Goal: Task Accomplishment & Management: Use online tool/utility

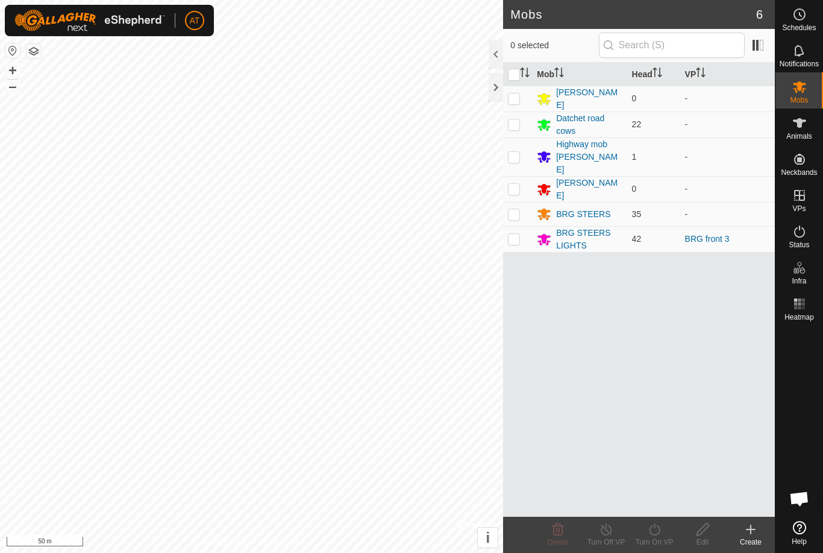
click at [519, 234] on p-checkbox at bounding box center [514, 239] width 12 height 10
checkbox input "true"
click at [662, 530] on icon at bounding box center [654, 529] width 15 height 14
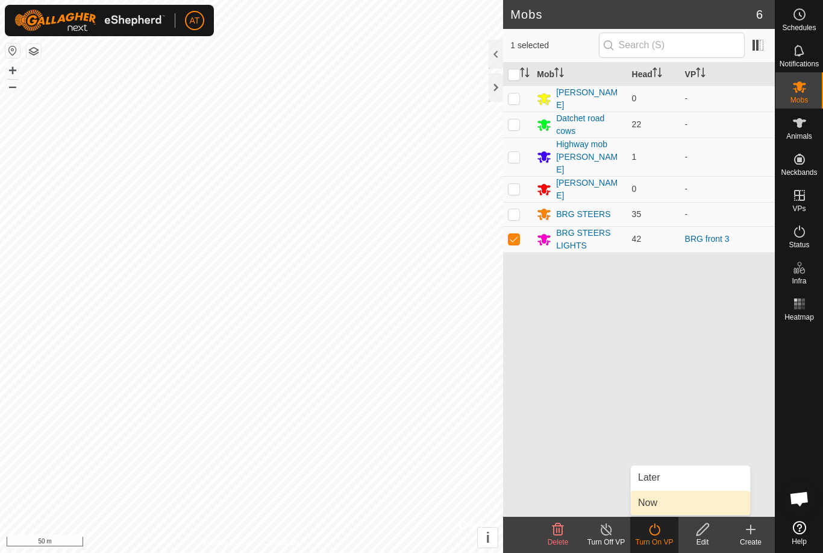
click at [665, 505] on link "Now" at bounding box center [690, 503] width 119 height 24
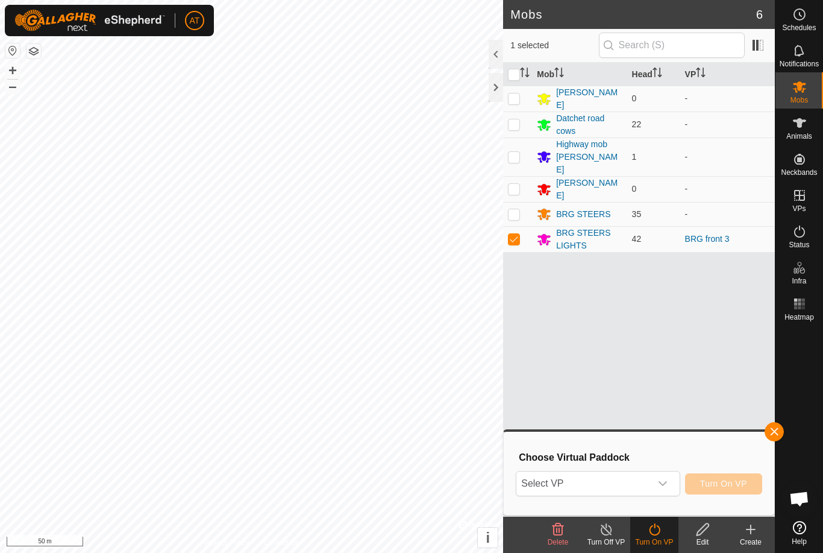
click at [674, 485] on div "dropdown trigger" at bounding box center [663, 483] width 24 height 24
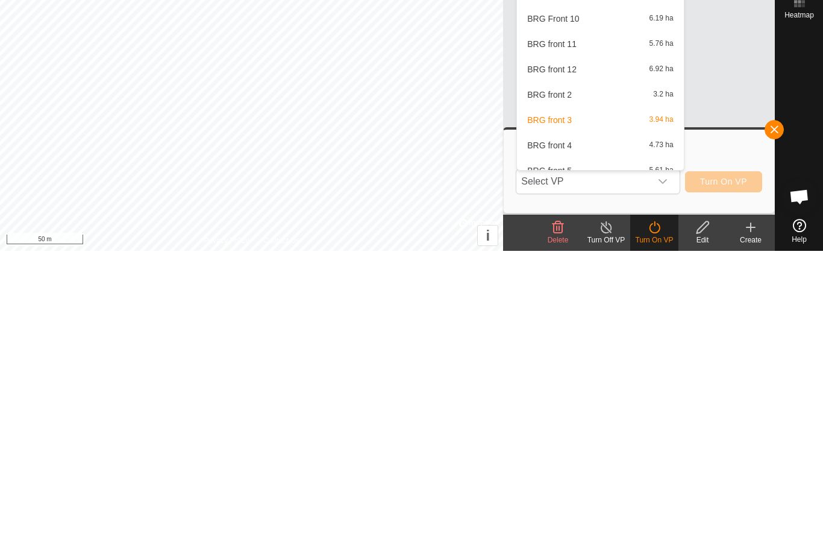
scroll to position [459, 0]
click at [574, 387] on div "BRG front 2 3.2 ha" at bounding box center [600, 394] width 152 height 14
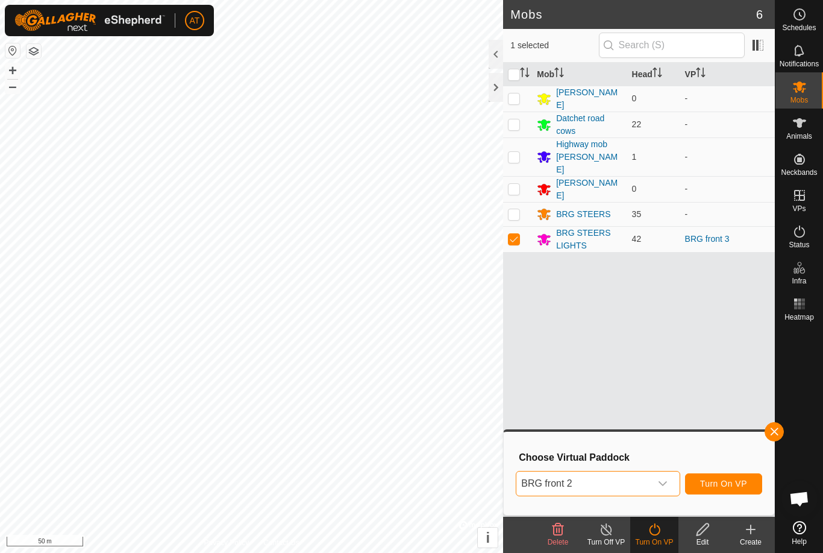
click at [738, 487] on span "Turn On VP" at bounding box center [723, 484] width 47 height 10
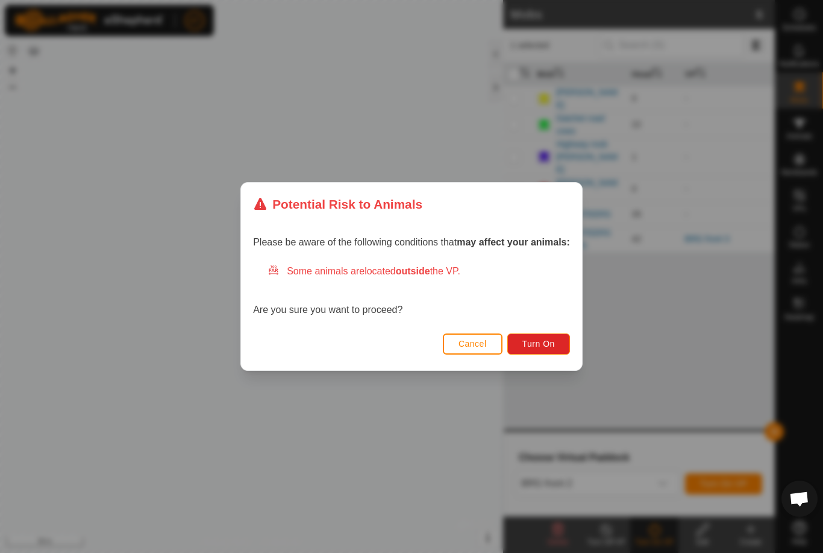
click at [537, 342] on span "Turn On" at bounding box center [539, 344] width 33 height 10
